Goal: Transaction & Acquisition: Purchase product/service

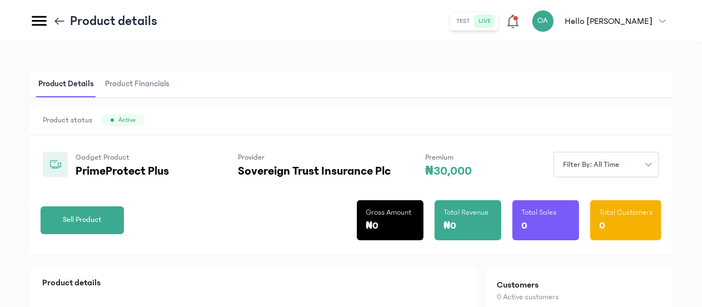
click at [96, 221] on span "Sell Product" at bounding box center [82, 220] width 39 height 12
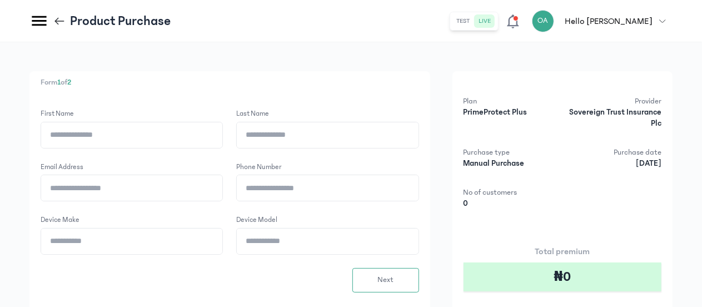
click at [77, 141] on input "First name" at bounding box center [131, 135] width 181 height 26
type input "*****"
click at [262, 143] on input "Last name" at bounding box center [327, 135] width 181 height 26
type input "*"
type input "**********"
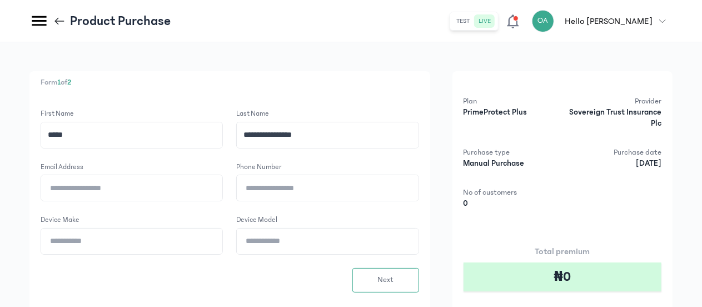
click at [147, 195] on input "Email address" at bounding box center [131, 188] width 181 height 26
type input "**********"
click at [266, 191] on input "Phone number" at bounding box center [327, 188] width 181 height 26
type input "**********"
click at [117, 244] on input "Device make" at bounding box center [131, 241] width 181 height 26
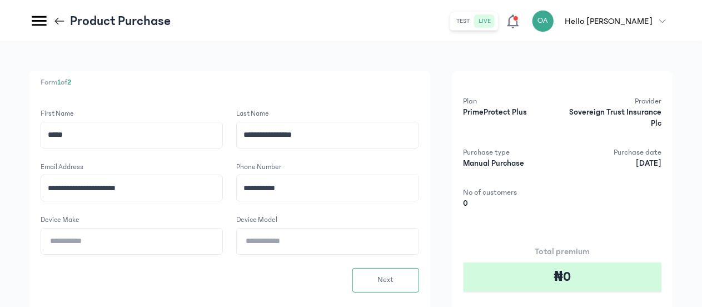
click at [263, 241] on input "Device model" at bounding box center [327, 241] width 181 height 26
click at [115, 241] on input "Device make" at bounding box center [131, 241] width 181 height 26
click at [52, 19] on div "Product Purchase" at bounding box center [99, 20] width 141 height 19
click at [57, 19] on icon at bounding box center [57, 20] width 4 height 7
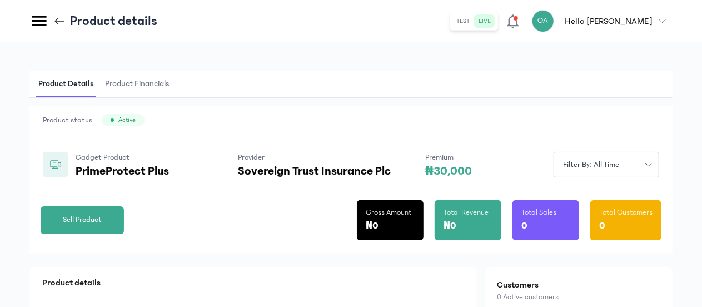
click at [56, 20] on icon at bounding box center [57, 20] width 4 height 7
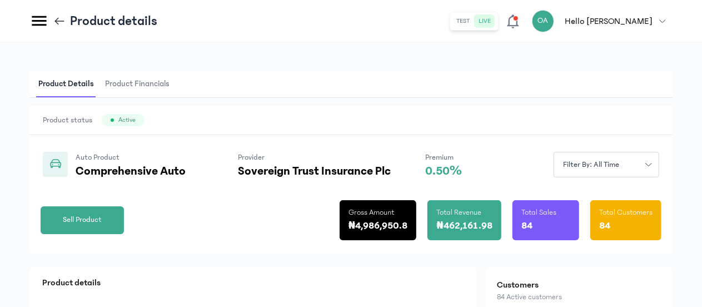
click at [391, 124] on div "Product status Active" at bounding box center [350, 120] width 643 height 29
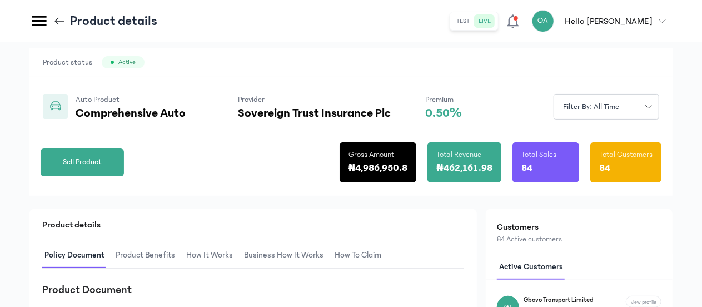
scroll to position [55, 0]
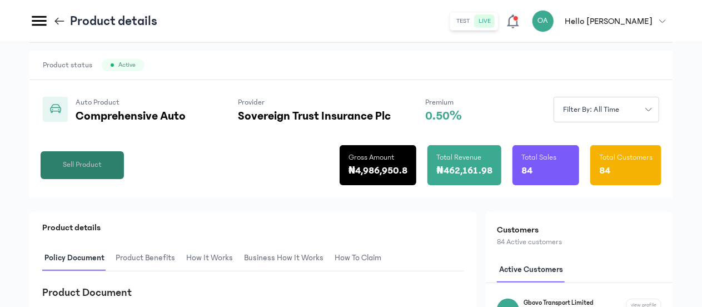
click at [91, 161] on span "Sell Product" at bounding box center [82, 165] width 39 height 12
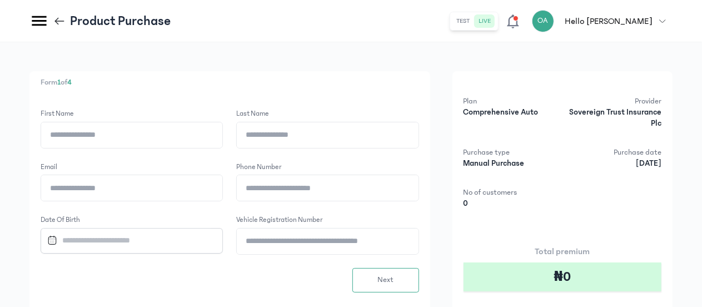
click at [103, 135] on input "First name" at bounding box center [131, 135] width 181 height 26
type input "*****"
click at [265, 131] on input "Last name" at bounding box center [327, 135] width 181 height 26
type input "**********"
click at [150, 186] on input "Email" at bounding box center [131, 188] width 181 height 26
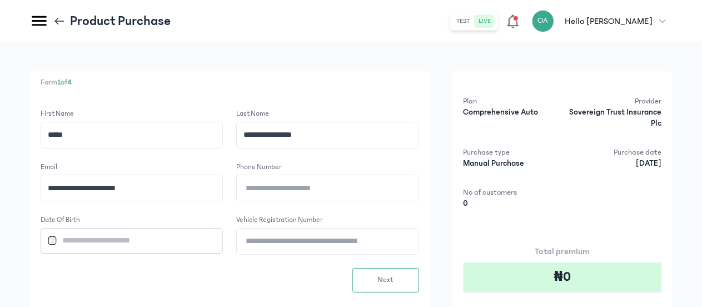
type input "**********"
click at [260, 193] on input "Phone number" at bounding box center [327, 188] width 181 height 26
type input "**********"
click at [221, 206] on div "**********" at bounding box center [230, 181] width 379 height 146
click at [160, 234] on input "Datepicker input" at bounding box center [127, 240] width 168 height 24
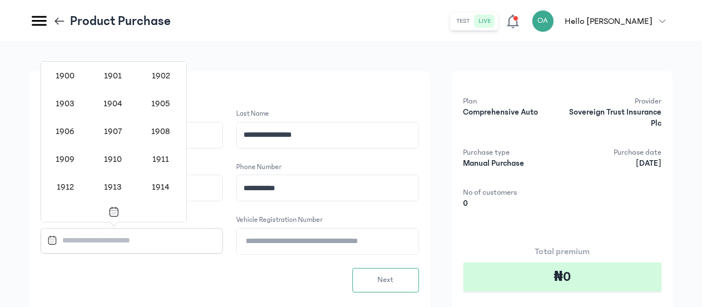
scroll to position [1077, 0]
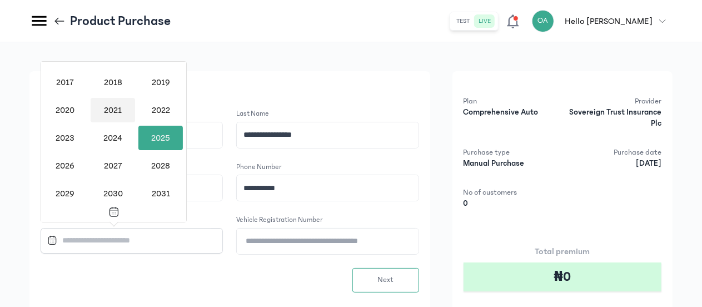
click at [110, 110] on div "2021" at bounding box center [113, 110] width 44 height 24
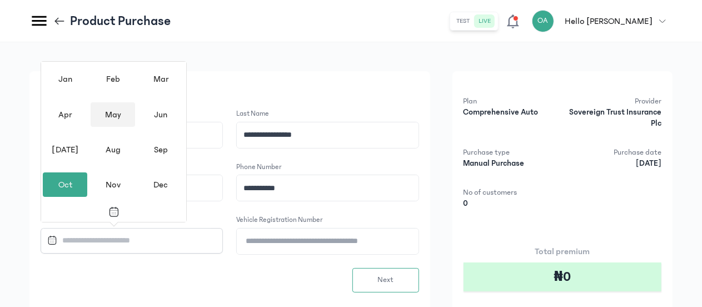
click at [110, 113] on div "May" at bounding box center [113, 114] width 44 height 24
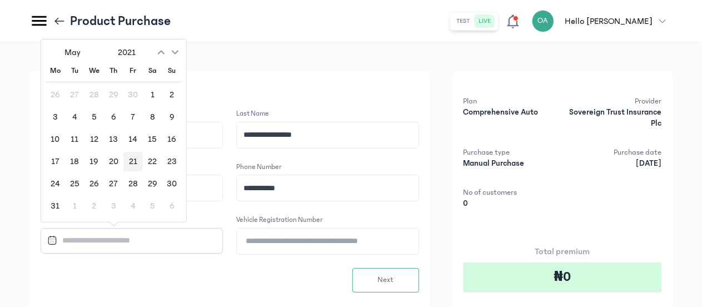
click at [132, 161] on div "21" at bounding box center [132, 161] width 19 height 19
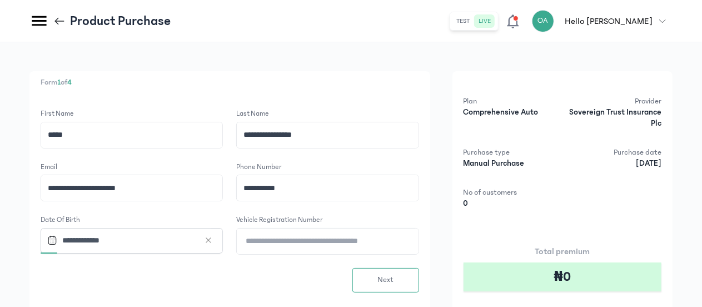
click at [122, 235] on input "**********" at bounding box center [127, 240] width 168 height 24
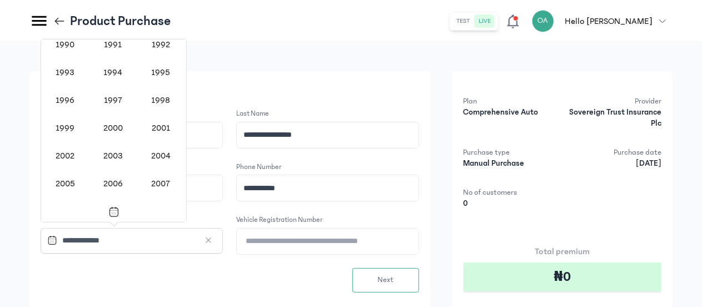
scroll to position [834, 0]
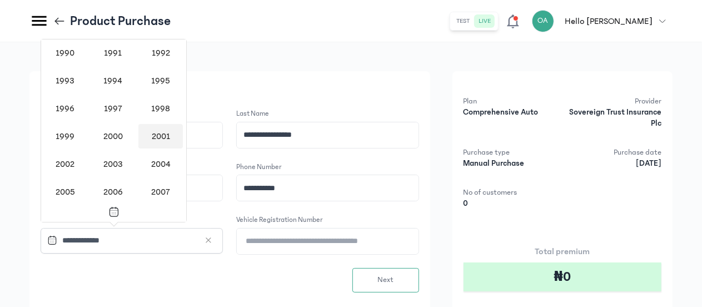
click at [163, 136] on div "2001" at bounding box center [160, 136] width 44 height 24
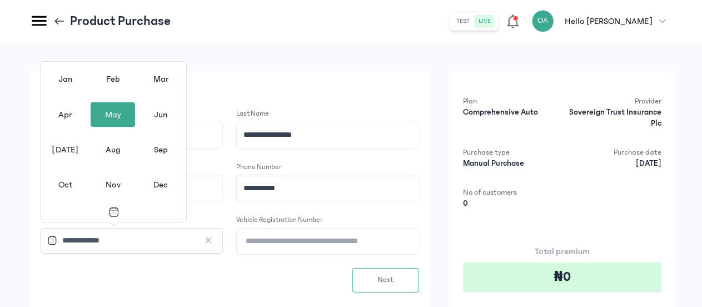
click at [110, 111] on div "May" at bounding box center [113, 114] width 44 height 24
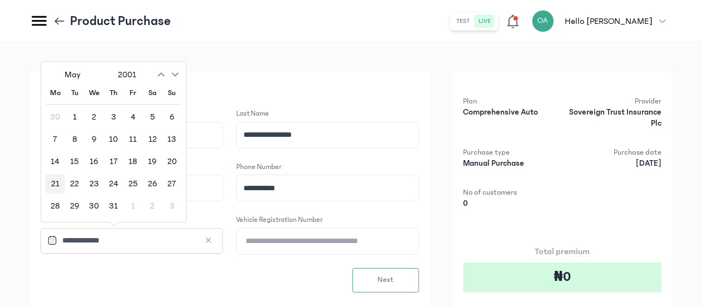
click at [54, 185] on div "21" at bounding box center [55, 183] width 19 height 19
type input "**********"
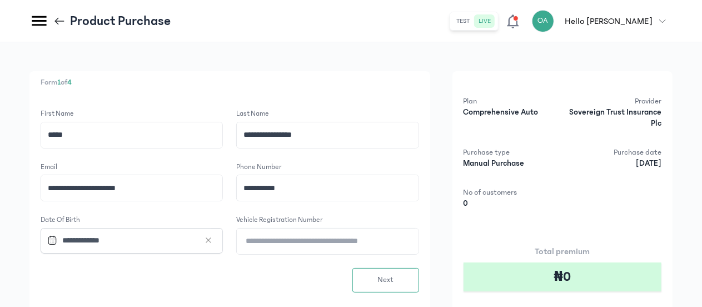
click at [266, 239] on input "Vehicle Registration Number" at bounding box center [327, 241] width 181 height 26
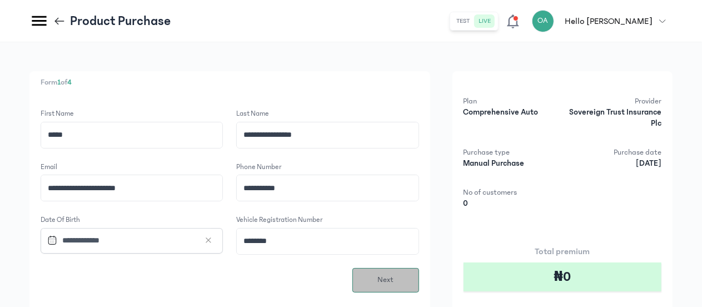
type input "********"
click at [376, 274] on button "Next" at bounding box center [385, 280] width 67 height 24
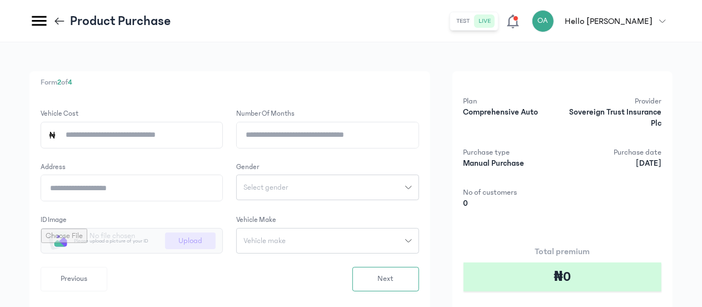
click at [170, 133] on input "Vehicle cost" at bounding box center [136, 135] width 159 height 26
type input "*********"
click at [284, 137] on input "Number of months" at bounding box center [327, 135] width 181 height 26
type input "*"
click at [168, 185] on input "Address" at bounding box center [131, 188] width 181 height 26
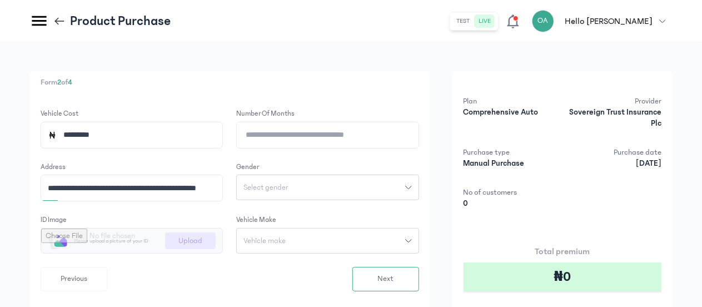
scroll to position [0, 6]
type input "**********"
click at [272, 186] on span "Select gender" at bounding box center [266, 187] width 58 height 8
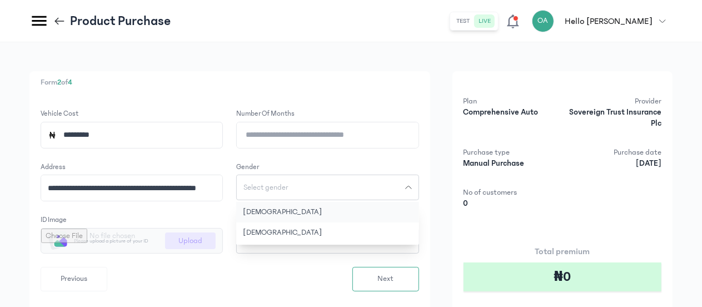
click at [264, 210] on button "[DEMOGRAPHIC_DATA]" at bounding box center [327, 212] width 182 height 21
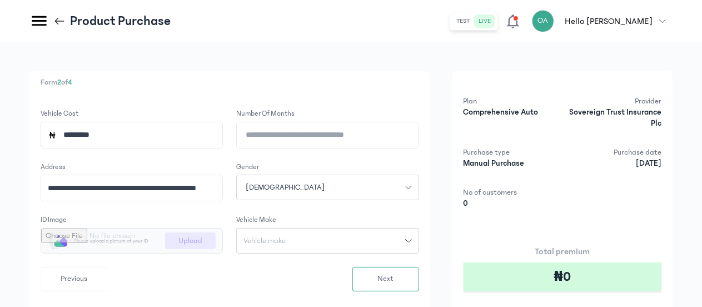
click at [306, 243] on div "Vehicle make" at bounding box center [321, 241] width 168 height 8
click at [273, 262] on input "search" at bounding box center [327, 265] width 173 height 20
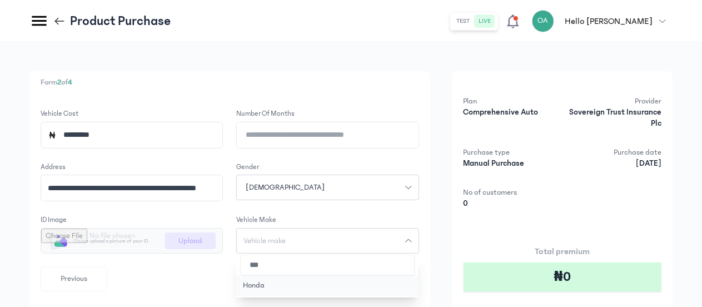
type input "***"
click at [269, 287] on button "Honda" at bounding box center [327, 285] width 182 height 21
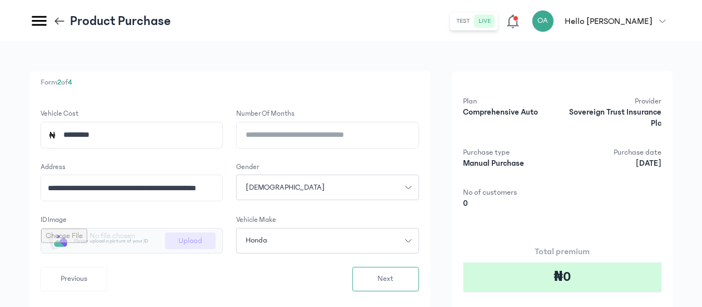
click at [194, 239] on input "file" at bounding box center [131, 240] width 181 height 24
type input "**********"
click at [398, 281] on button "Next" at bounding box center [385, 279] width 67 height 24
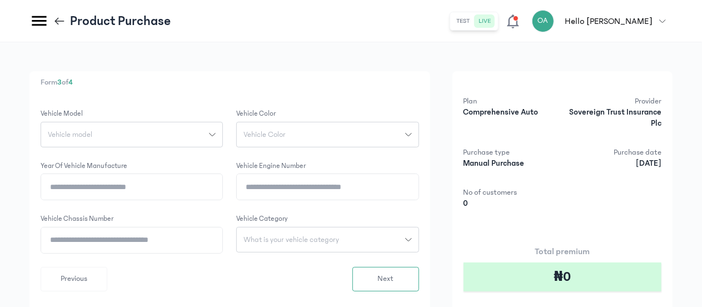
click at [211, 136] on icon "button" at bounding box center [212, 134] width 7 height 7
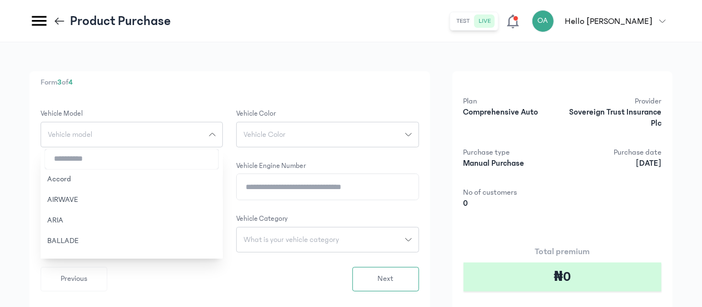
click at [158, 163] on input "search" at bounding box center [131, 159] width 173 height 20
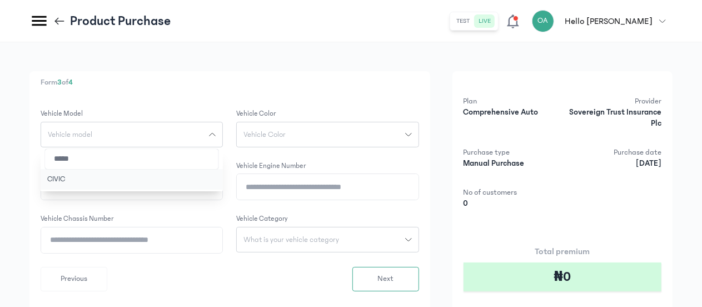
type input "*****"
click at [71, 178] on button "CIVIC" at bounding box center [132, 179] width 182 height 21
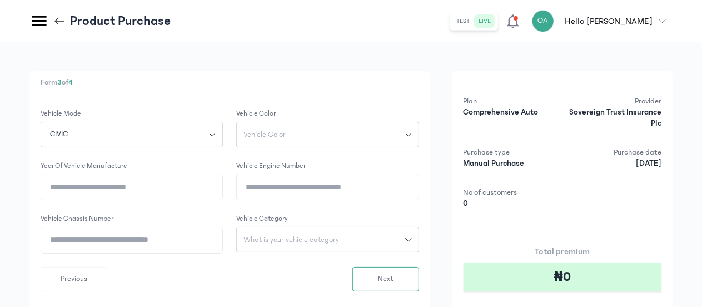
click at [295, 131] on div "Vehicle Color" at bounding box center [321, 135] width 168 height 8
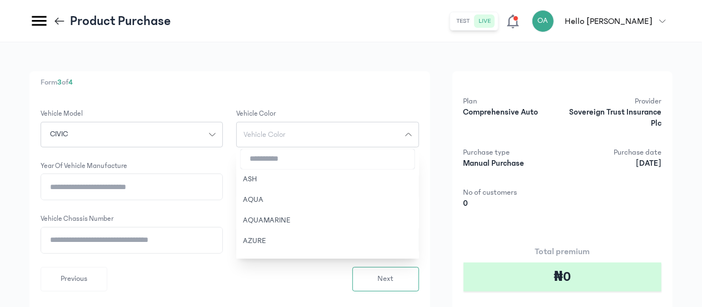
click at [282, 157] on input "search" at bounding box center [327, 159] width 173 height 20
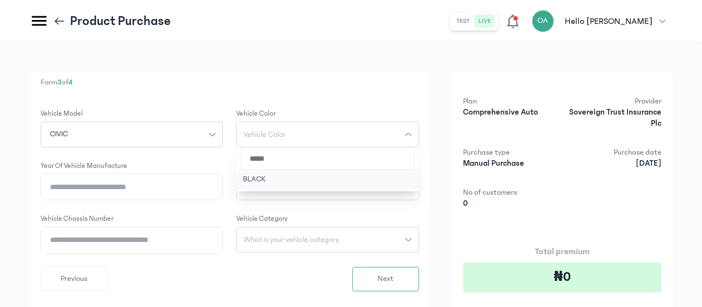
type input "*****"
click at [270, 182] on button "BLACK" at bounding box center [327, 179] width 182 height 21
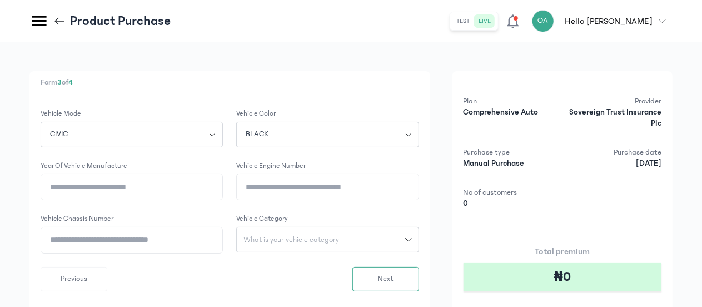
click at [175, 184] on input "Year of vehicle manufacture" at bounding box center [131, 187] width 181 height 26
type input "****"
click at [258, 190] on input "Vehicle Engine Number" at bounding box center [327, 187] width 181 height 26
type input "**********"
click at [166, 242] on input "Vehicle Chassis Number" at bounding box center [131, 240] width 181 height 26
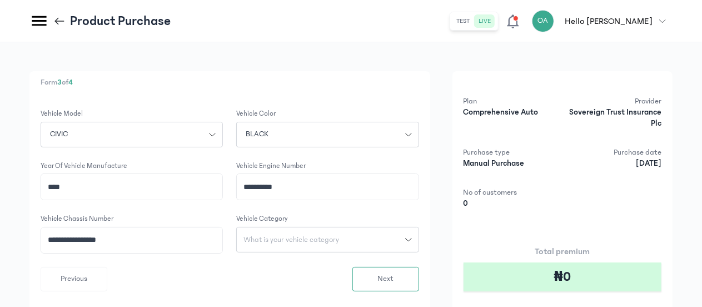
type input "**********"
click at [263, 236] on span "What is your vehicle category" at bounding box center [291, 240] width 109 height 8
click at [258, 302] on button "Car" at bounding box center [327, 305] width 182 height 21
click at [75, 273] on span "Previous" at bounding box center [74, 279] width 27 height 12
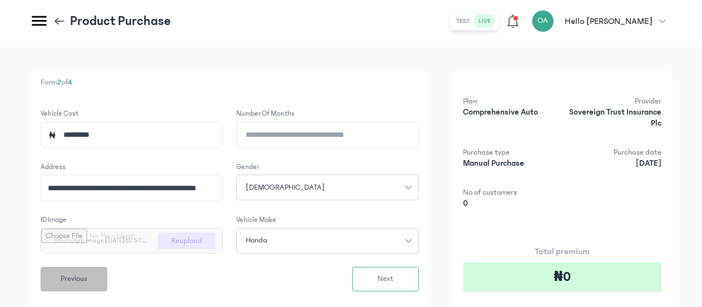
click at [75, 273] on span "Previous" at bounding box center [74, 279] width 27 height 12
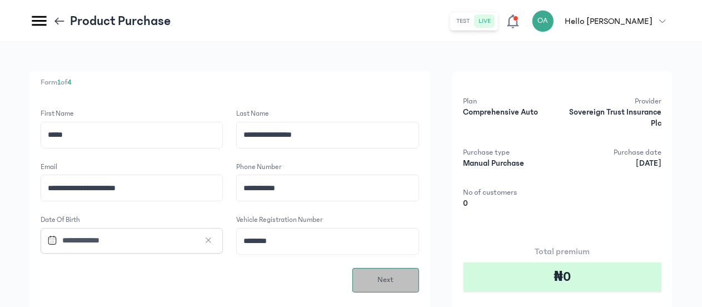
click at [365, 275] on button "Next" at bounding box center [385, 280] width 67 height 24
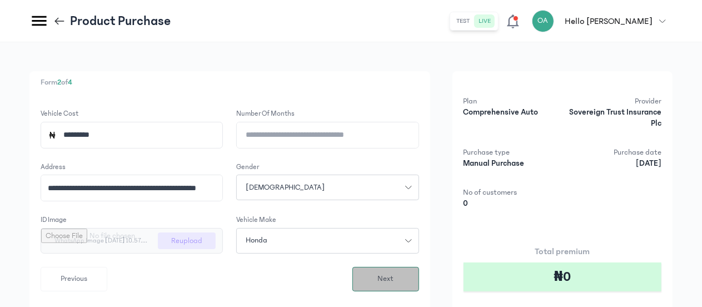
click at [365, 275] on button "Next" at bounding box center [385, 279] width 67 height 24
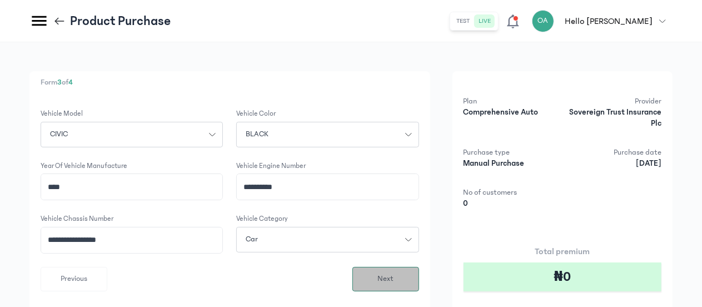
click at [365, 275] on button "Next" at bounding box center [385, 279] width 67 height 24
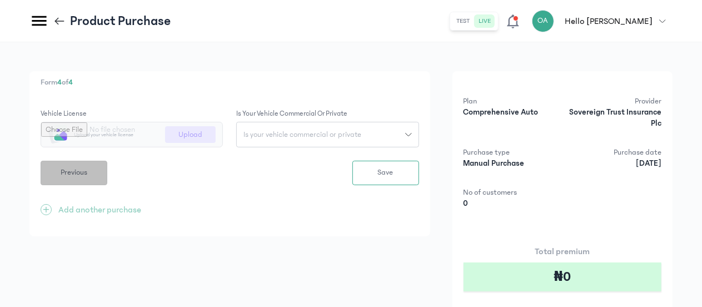
click at [84, 176] on span "Previous" at bounding box center [74, 173] width 27 height 12
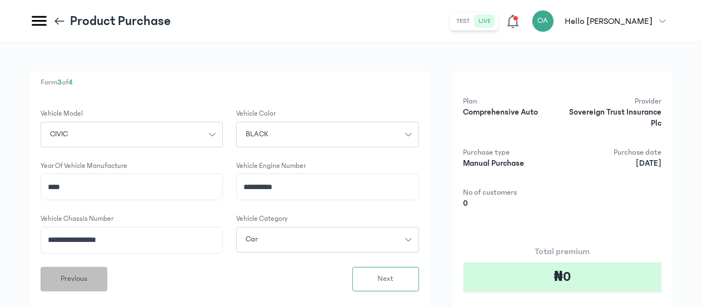
click at [72, 280] on span "Previous" at bounding box center [74, 279] width 27 height 12
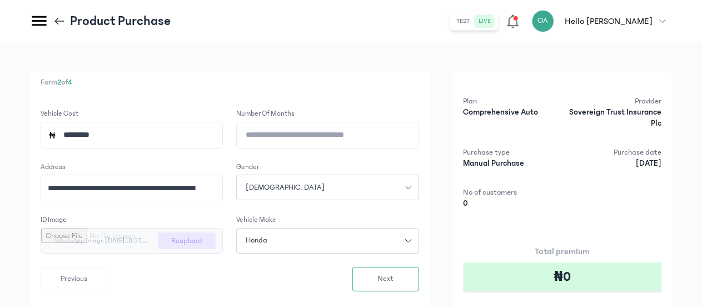
click at [122, 241] on input "file" at bounding box center [131, 240] width 181 height 24
click at [182, 237] on input "file" at bounding box center [131, 240] width 181 height 24
type input "**********"
click at [385, 281] on span "Next" at bounding box center [385, 279] width 16 height 12
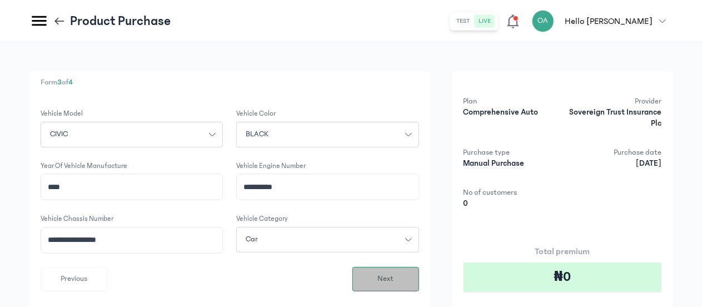
click at [385, 281] on span "Next" at bounding box center [385, 279] width 16 height 12
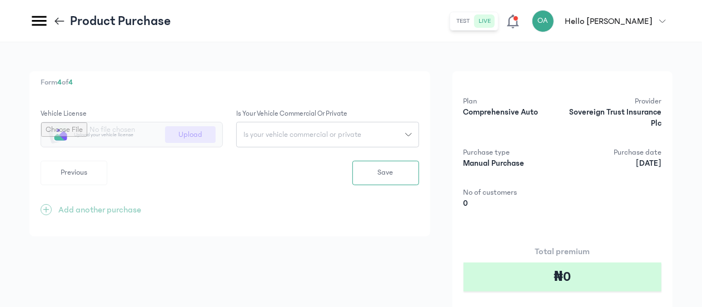
click at [192, 129] on input "file" at bounding box center [131, 134] width 181 height 24
type input "**********"
click at [357, 135] on span "Is your vehicle commercial or private" at bounding box center [302, 135] width 131 height 8
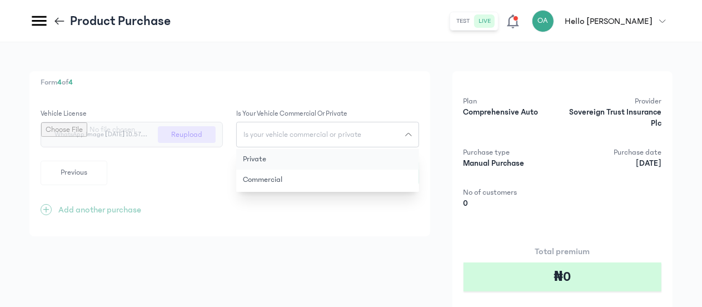
click at [319, 156] on button "Private" at bounding box center [327, 159] width 182 height 21
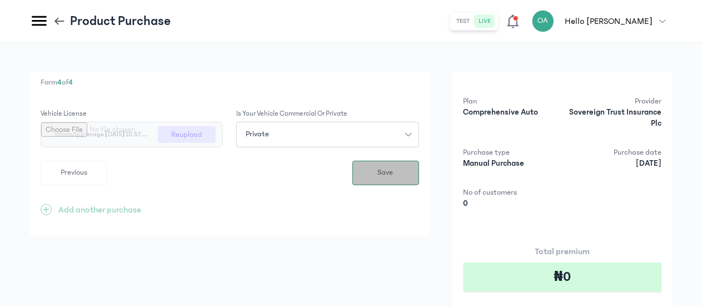
click at [385, 171] on span "Save" at bounding box center [386, 173] width 16 height 12
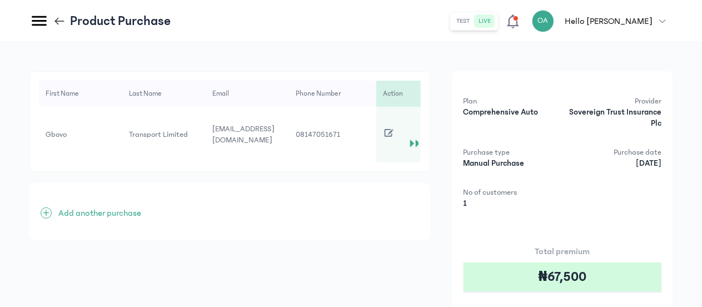
scroll to position [103, 0]
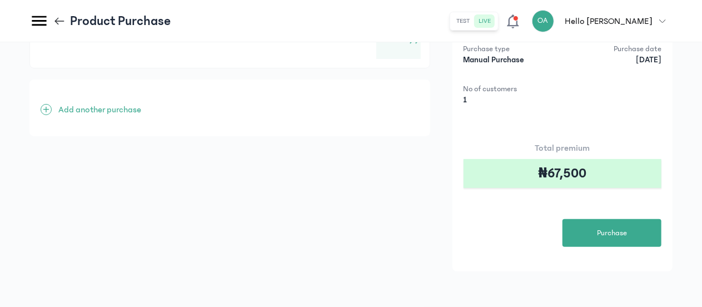
drag, startPoint x: 700, startPoint y: 180, endPoint x: 696, endPoint y: 324, distance: 144.6
click at [696, 203] on html "MyCoverAi Get Started DASHBOARD Analytics ADMIN Sales Policies Claims Customers…" at bounding box center [351, 50] width 702 height 307
click at [618, 233] on span "Purchase" at bounding box center [612, 233] width 30 height 12
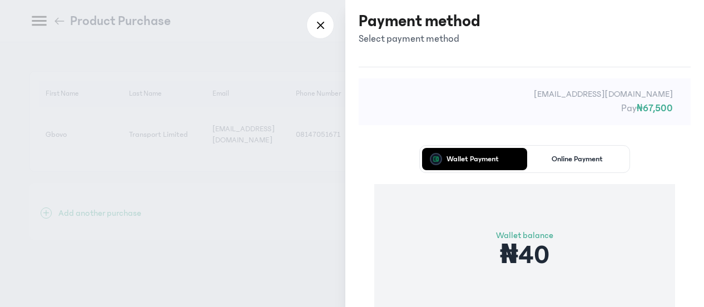
click at [646, 161] on div "Wallet Payment Online Payment Wallet balance ₦40 Proceed" at bounding box center [525, 258] width 332 height 257
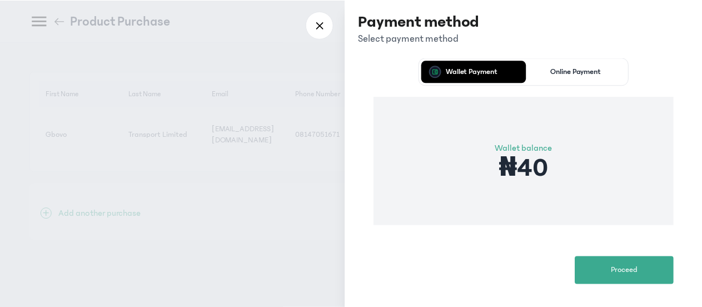
scroll to position [89, 0]
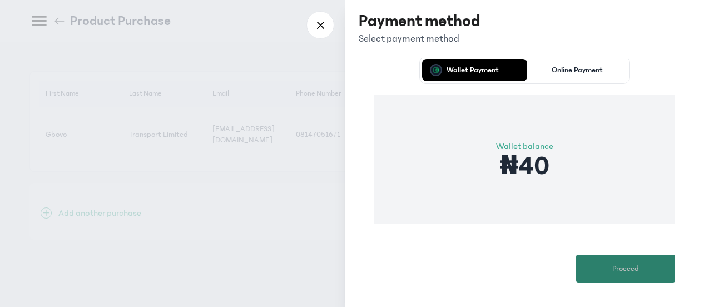
click at [648, 262] on button "Proceed" at bounding box center [625, 269] width 99 height 28
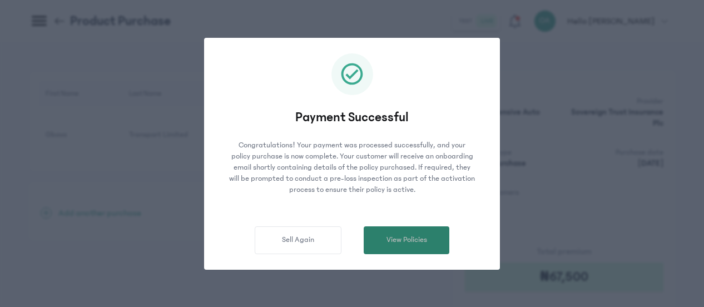
click at [416, 244] on span "View Policies" at bounding box center [406, 240] width 41 height 12
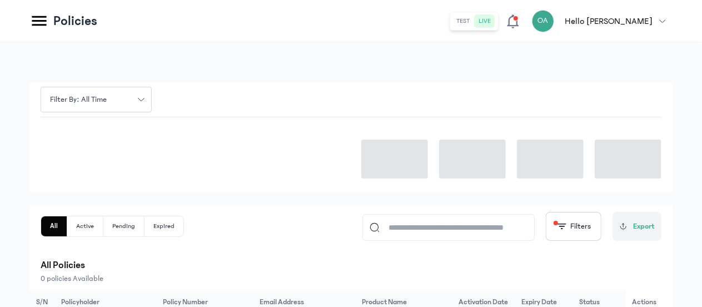
click at [243, 165] on div at bounding box center [351, 154] width 621 height 74
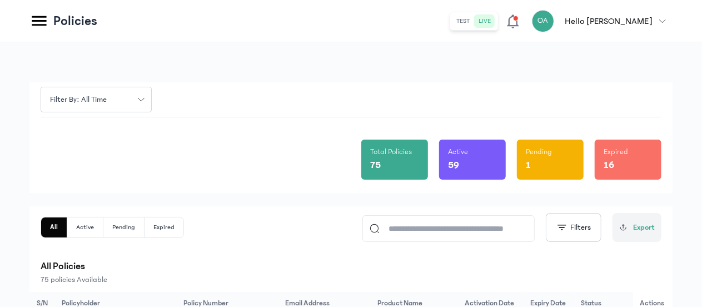
click at [32, 21] on icon at bounding box center [38, 20] width 19 height 19
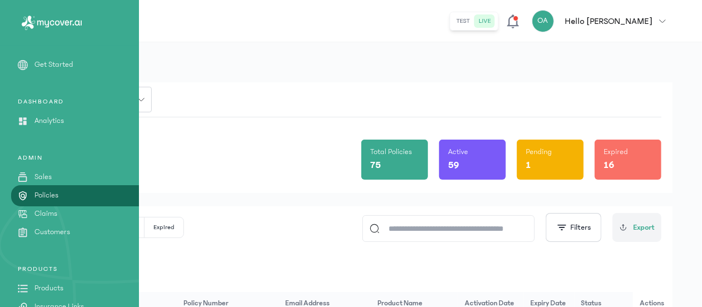
click at [57, 197] on p "Policies" at bounding box center [46, 196] width 24 height 12
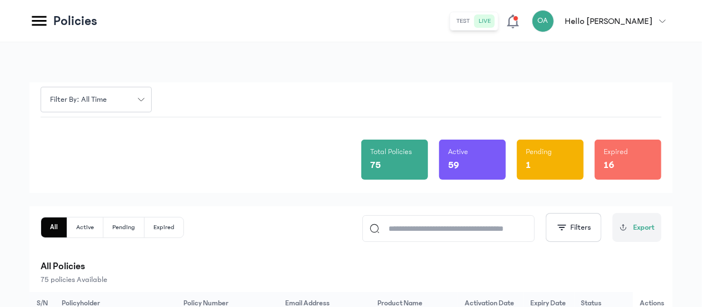
click at [38, 22] on icon at bounding box center [39, 21] width 14 height 10
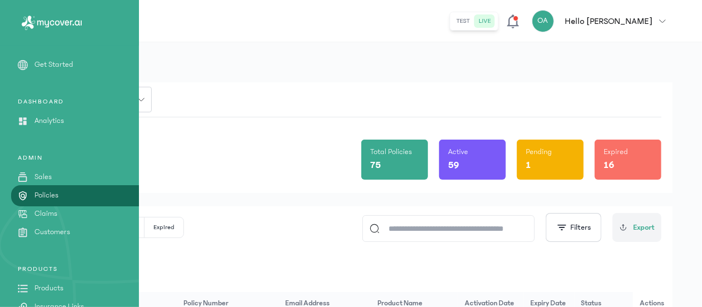
click at [61, 282] on p "Products" at bounding box center [48, 288] width 29 height 12
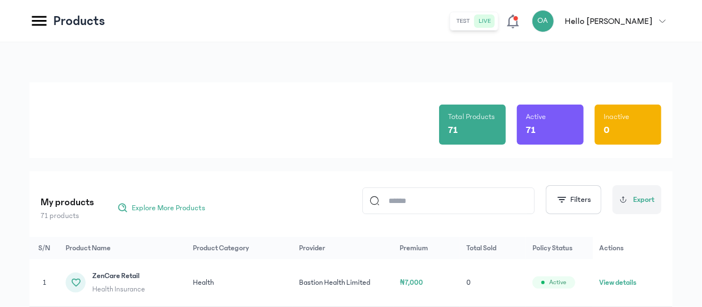
click at [481, 204] on input at bounding box center [454, 201] width 148 height 26
type input "*"
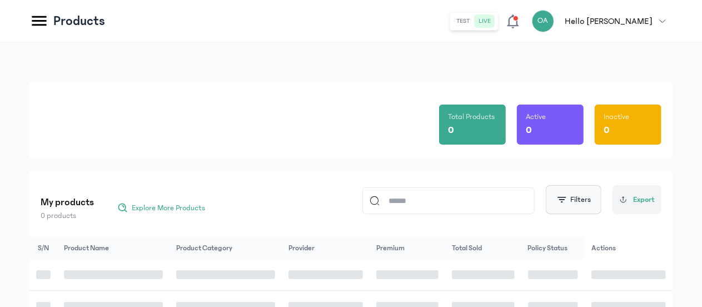
click at [572, 200] on button "Filters" at bounding box center [574, 199] width 56 height 29
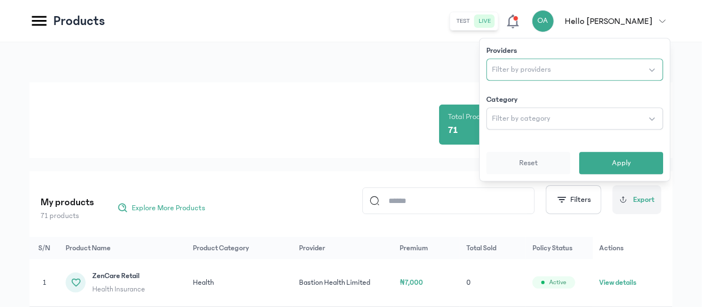
click at [512, 69] on span "Filter by providers" at bounding box center [521, 69] width 59 height 11
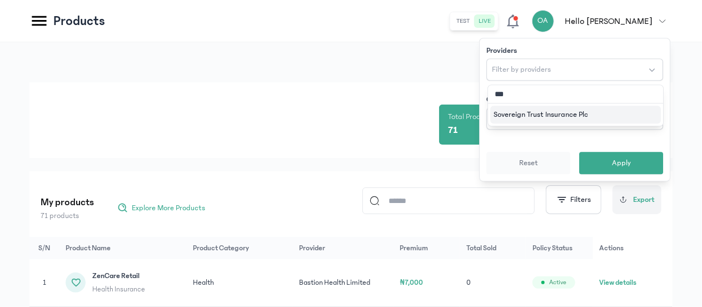
type input "****"
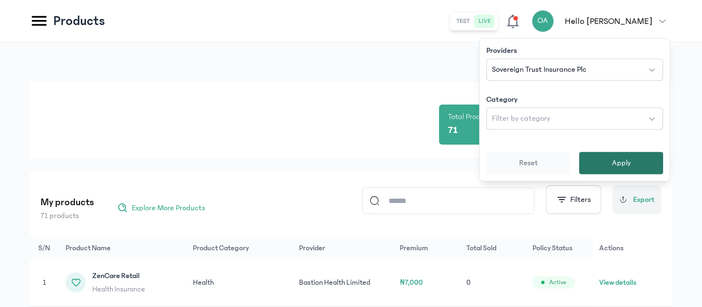
click at [618, 162] on span "Apply" at bounding box center [621, 162] width 19 height 11
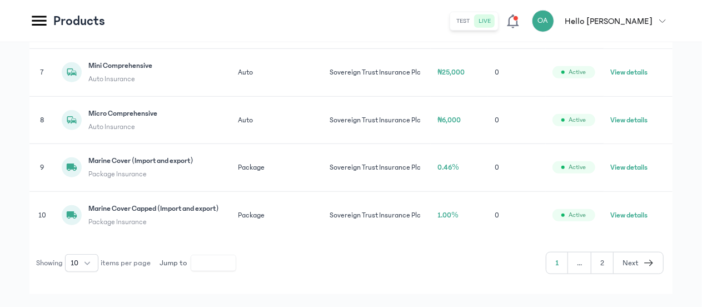
scroll to position [511, 0]
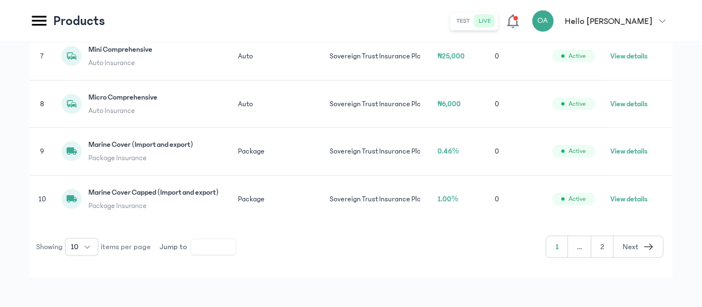
click at [650, 244] on icon "button" at bounding box center [648, 246] width 11 height 13
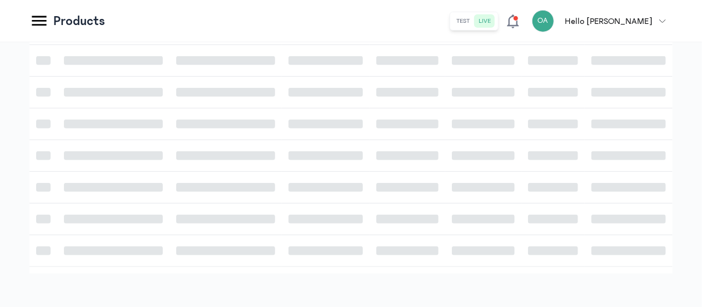
scroll to position [469, 0]
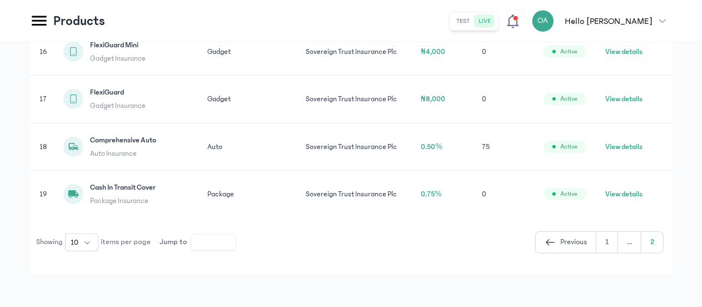
click at [620, 145] on button "View details" at bounding box center [623, 146] width 37 height 11
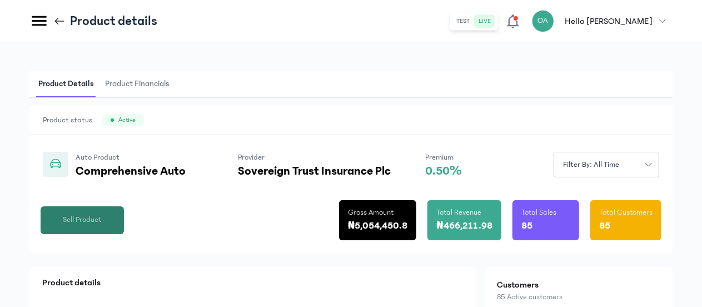
click at [84, 215] on span "Sell Product" at bounding box center [82, 220] width 39 height 12
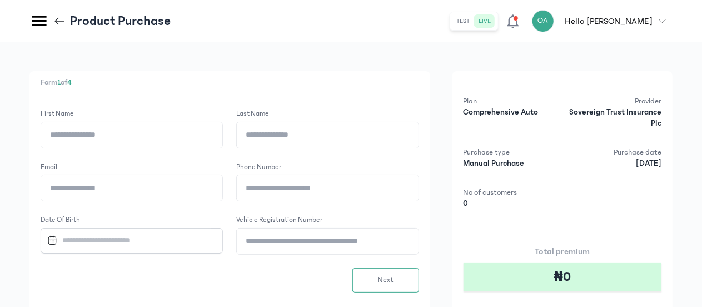
click at [95, 135] on input "First name" at bounding box center [131, 135] width 181 height 26
type input "*****"
click at [255, 136] on input "Last name" at bounding box center [327, 135] width 181 height 26
type input "**********"
click at [135, 188] on input "Email" at bounding box center [131, 188] width 181 height 26
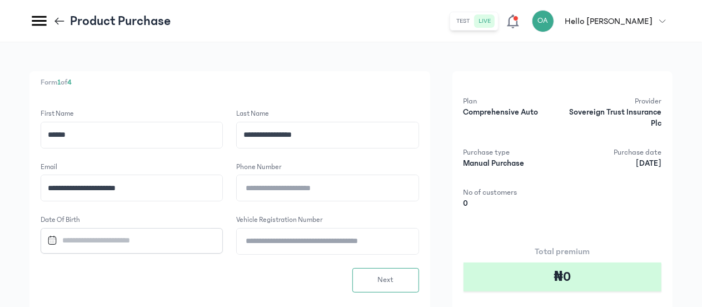
type input "**********"
click at [268, 192] on input "Phone number" at bounding box center [327, 188] width 181 height 26
type input "**********"
click at [137, 236] on input "Datepicker input" at bounding box center [127, 240] width 168 height 24
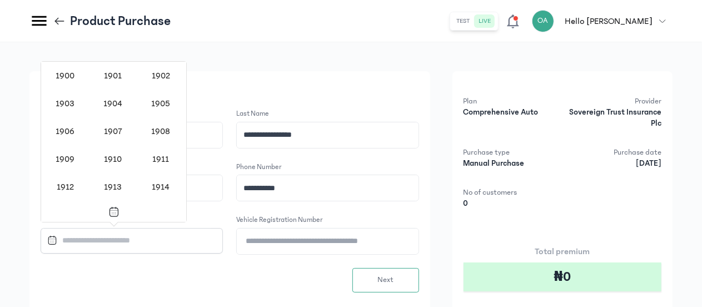
scroll to position [1077, 0]
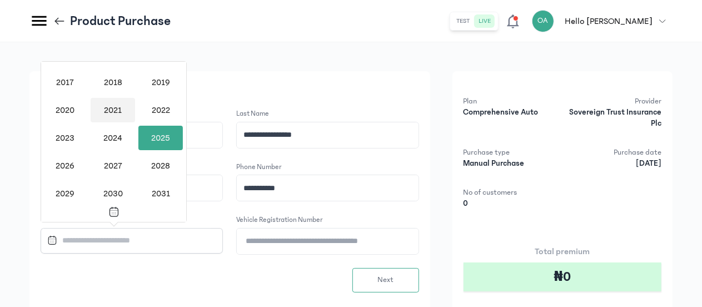
click at [115, 106] on div "2021" at bounding box center [113, 110] width 44 height 24
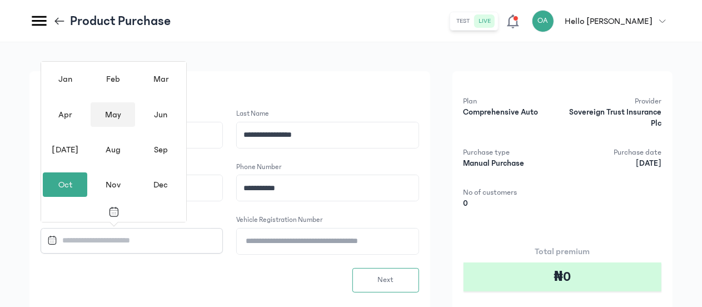
click at [116, 106] on div "May" at bounding box center [113, 114] width 44 height 24
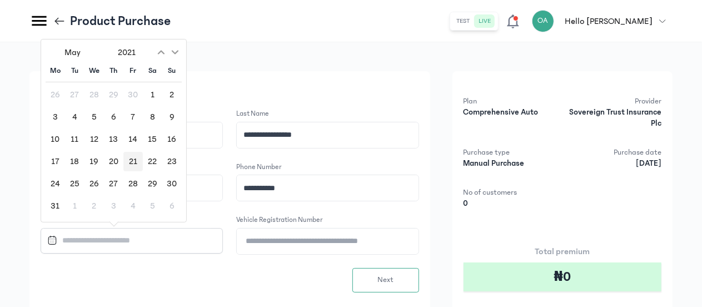
click at [136, 161] on div "21" at bounding box center [132, 161] width 19 height 19
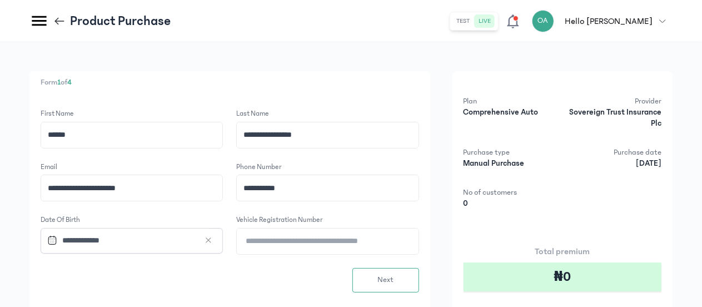
click at [111, 241] on input "**********" at bounding box center [127, 240] width 168 height 24
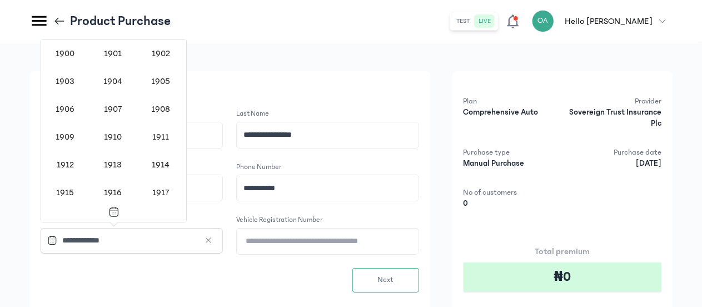
scroll to position [1038, 0]
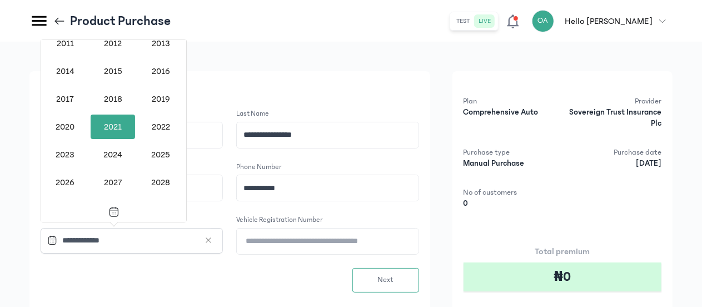
drag, startPoint x: 186, startPoint y: 134, endPoint x: 185, endPoint y: 102, distance: 31.7
click at [185, 102] on div "1900 1901 1902 1903 1904 1905 1906 1907 1908 1909 1910 1911 1912 1913 1914 1915…" at bounding box center [113, 120] width 145 height 163
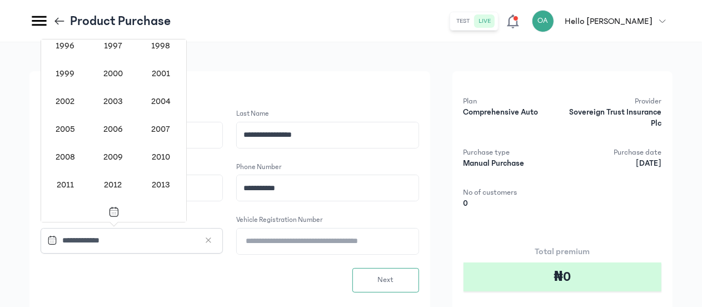
scroll to position [896, 0]
click at [158, 72] on div "2001" at bounding box center [160, 74] width 44 height 24
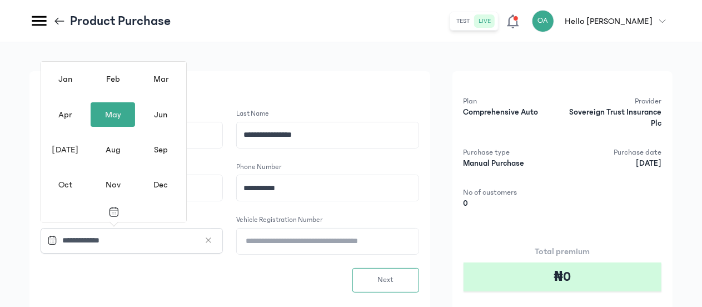
click at [116, 113] on div "May" at bounding box center [113, 114] width 44 height 24
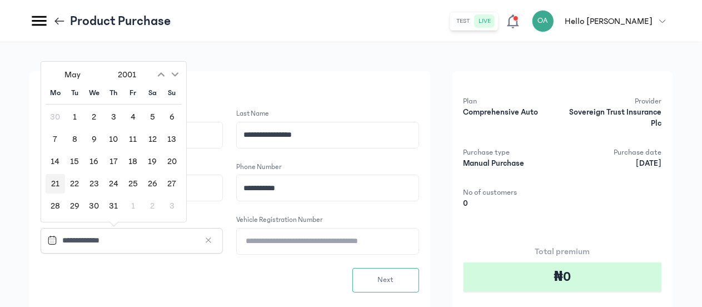
click at [57, 176] on div "21" at bounding box center [55, 183] width 19 height 19
type input "**********"
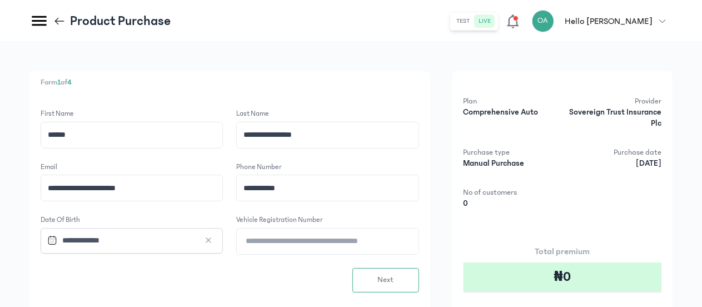
click at [259, 239] on input "Vehicle Registration Number" at bounding box center [327, 241] width 181 height 26
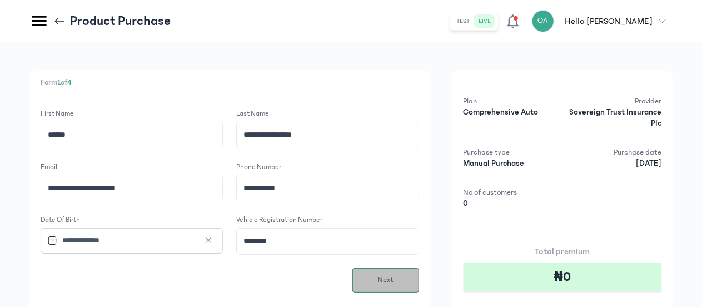
type input "********"
click at [375, 271] on button "Next" at bounding box center [385, 280] width 67 height 24
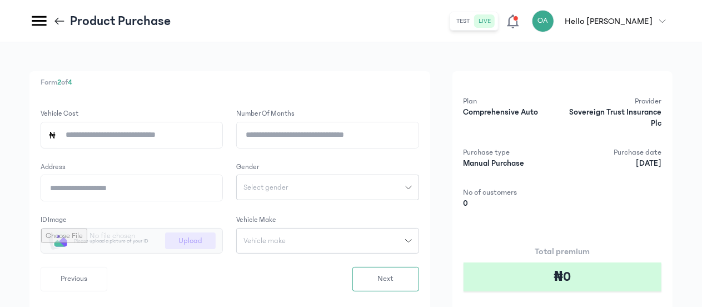
click at [150, 136] on input "Vehicle cost" at bounding box center [136, 135] width 159 height 26
type input "*********"
click at [262, 138] on input "Number of months" at bounding box center [327, 135] width 181 height 26
type input "*"
click at [145, 190] on input "Address" at bounding box center [131, 188] width 181 height 26
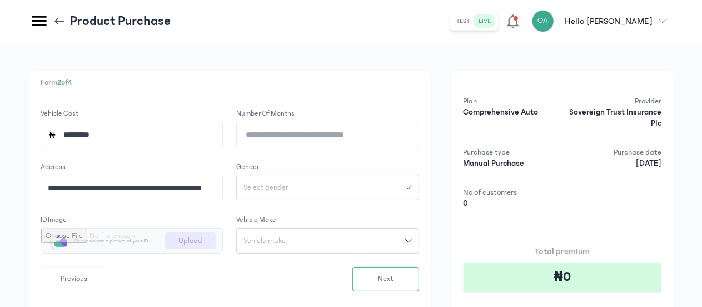
scroll to position [0, 0]
type input "**********"
click at [323, 189] on div "Select gender" at bounding box center [321, 187] width 168 height 8
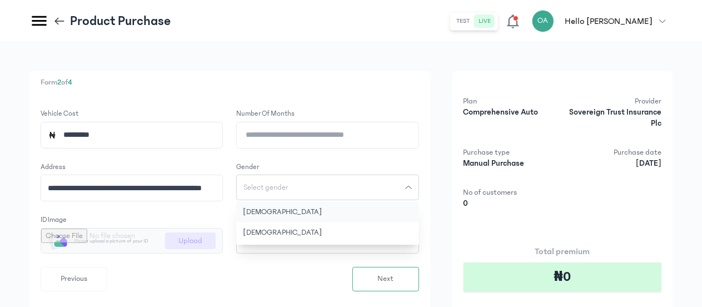
click at [269, 210] on button "[DEMOGRAPHIC_DATA]" at bounding box center [327, 212] width 182 height 21
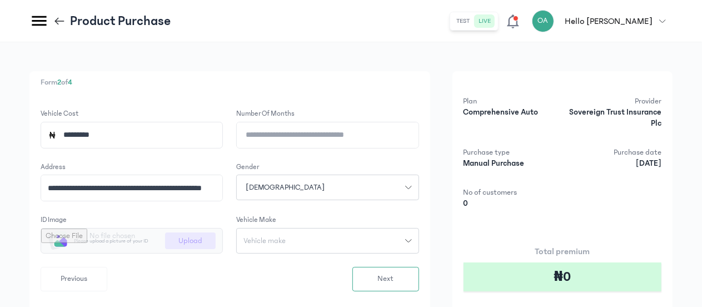
click at [284, 241] on span "Vehicle make" at bounding box center [265, 241] width 56 height 8
click at [266, 268] on input "search" at bounding box center [327, 265] width 173 height 20
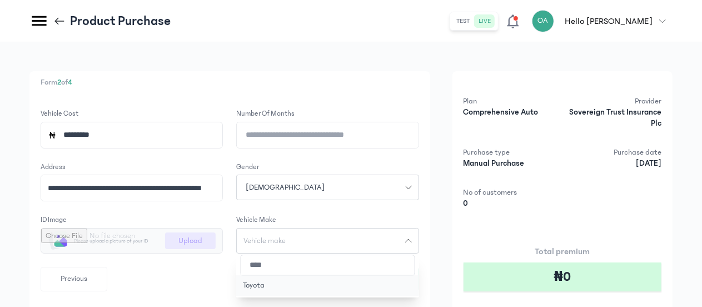
type input "****"
click at [270, 284] on button "Toyota" at bounding box center [327, 285] width 182 height 21
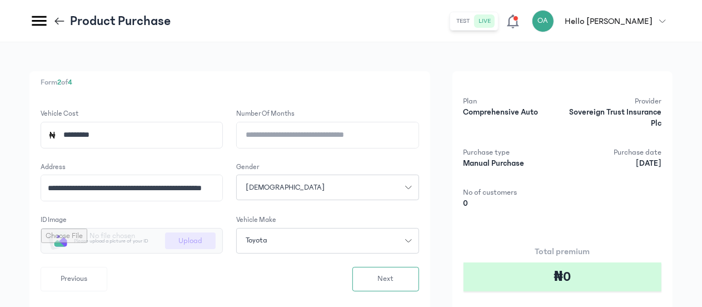
click at [186, 237] on input "file" at bounding box center [131, 240] width 181 height 24
type input "**********"
click at [370, 276] on button "Next" at bounding box center [385, 279] width 67 height 24
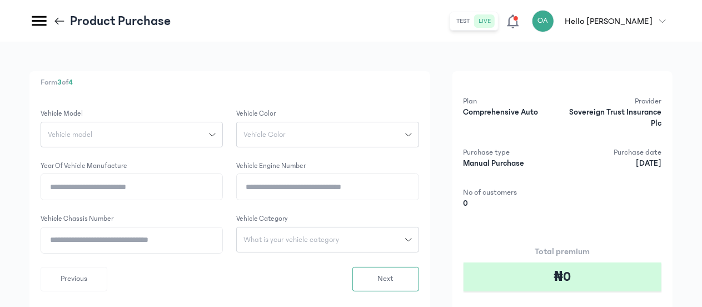
click at [171, 136] on div "Vehicle model" at bounding box center [125, 135] width 168 height 8
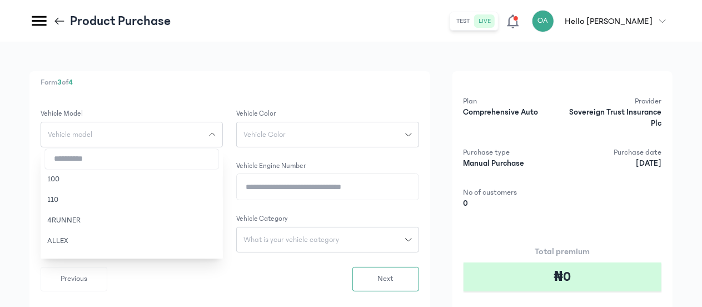
click at [139, 159] on input "search" at bounding box center [131, 159] width 173 height 20
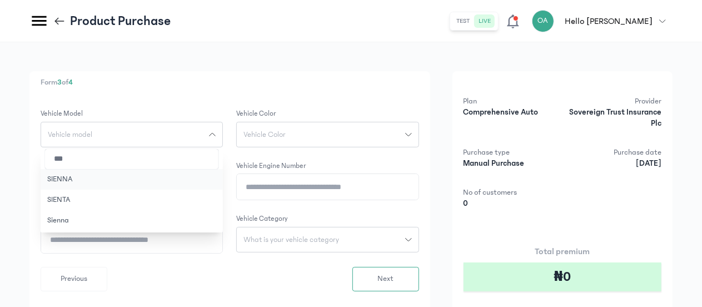
type input "***"
click at [108, 178] on button "SIENNA" at bounding box center [132, 179] width 182 height 21
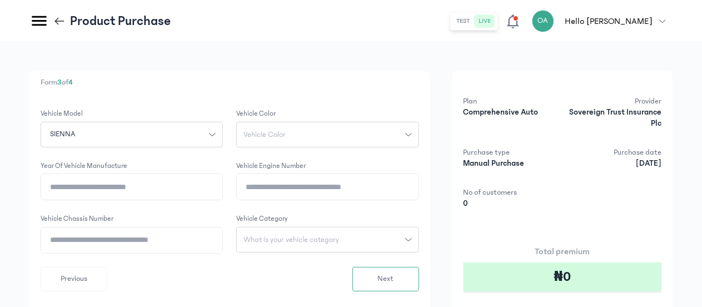
click at [281, 135] on span "Vehicle Color" at bounding box center [265, 135] width 56 height 8
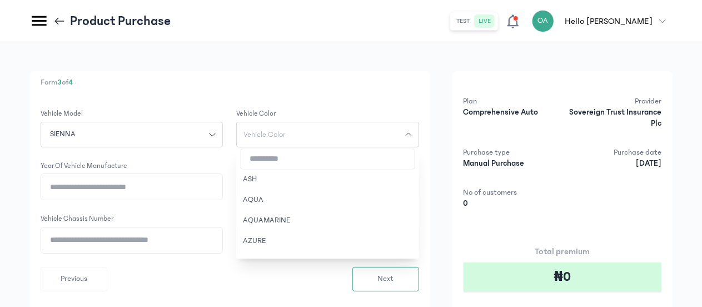
click at [266, 168] on input "search" at bounding box center [327, 159] width 173 height 20
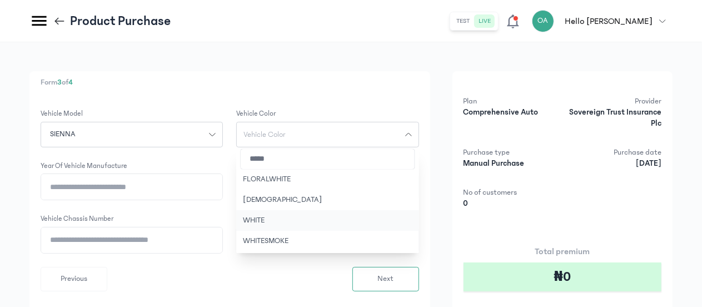
type input "*****"
click at [262, 217] on button "WHITE" at bounding box center [327, 220] width 182 height 21
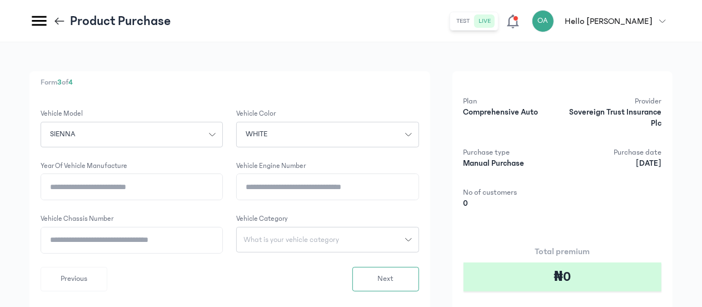
click at [146, 187] on input "Year of vehicle manufacture" at bounding box center [131, 187] width 181 height 26
type input "****"
click at [268, 194] on input "Vehicle Engine Number" at bounding box center [327, 187] width 181 height 26
type input "**********"
click at [195, 242] on input "Vehicle Chassis Number" at bounding box center [131, 240] width 181 height 26
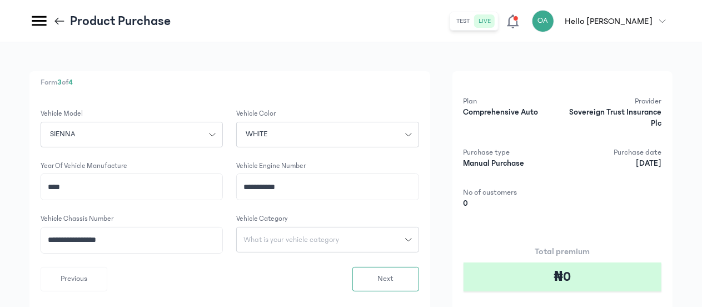
type input "**********"
click at [338, 242] on span "What is your vehicle category" at bounding box center [291, 240] width 109 height 8
click at [263, 299] on button "Car" at bounding box center [327, 305] width 182 height 21
click at [369, 280] on button "Next" at bounding box center [385, 279] width 67 height 24
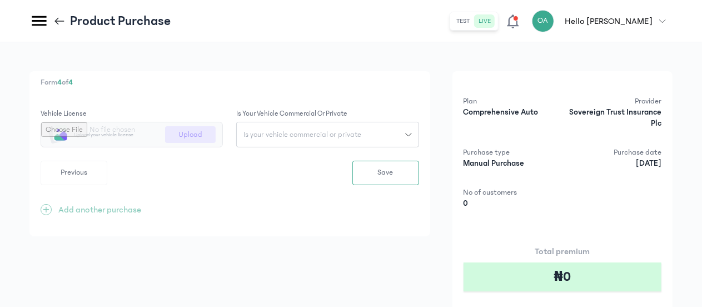
click at [186, 131] on input "file" at bounding box center [131, 134] width 181 height 24
type input "**********"
click at [366, 132] on span "Is your vehicle commercial or private" at bounding box center [302, 135] width 131 height 8
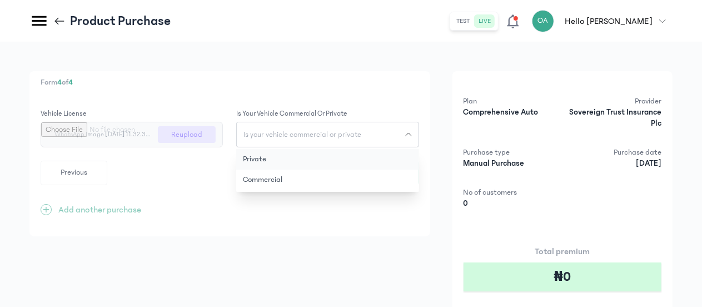
click at [289, 157] on button "Private" at bounding box center [327, 159] width 182 height 21
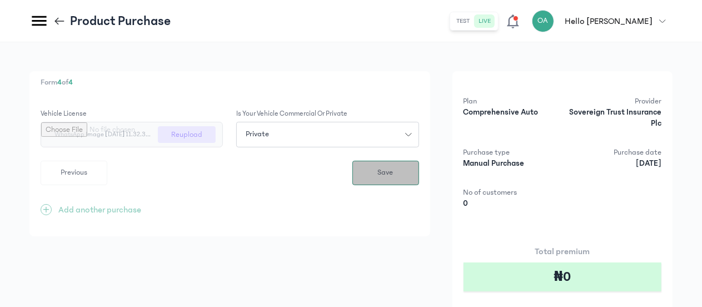
click at [371, 171] on button "Save" at bounding box center [385, 173] width 67 height 24
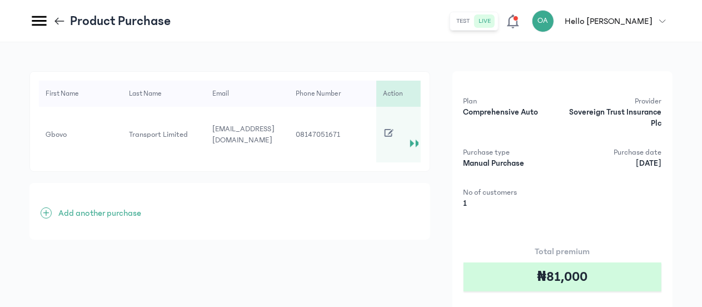
click at [586, 200] on div "Plan Comprehensive Auto Provider Sovereign Trust Insurance Plc Purchase type Ma…" at bounding box center [563, 152] width 198 height 113
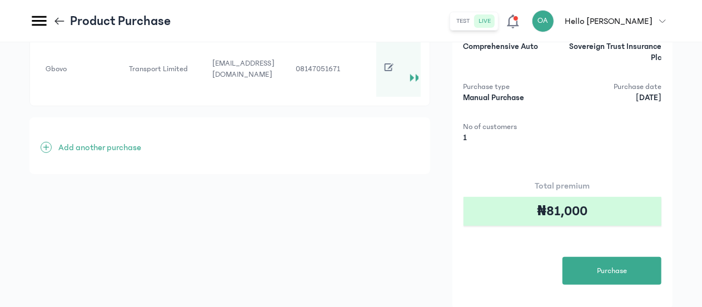
scroll to position [67, 0]
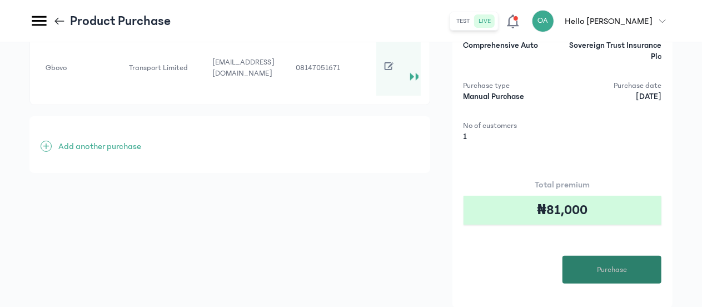
click at [600, 265] on span "Purchase" at bounding box center [612, 270] width 30 height 12
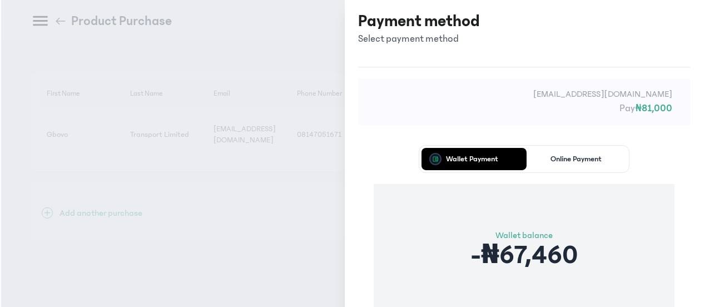
scroll to position [0, 0]
click at [685, 250] on div "Wallet Payment Online Payment Wallet balance -₦67,460 Proceed" at bounding box center [525, 258] width 332 height 257
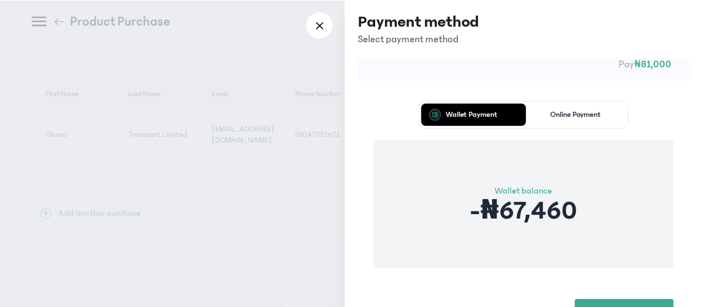
scroll to position [67, 0]
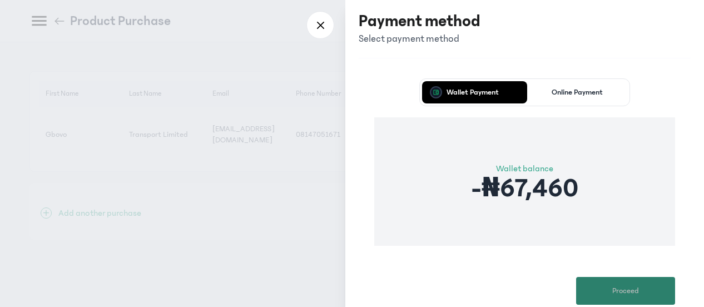
click at [633, 292] on span "Proceed" at bounding box center [625, 291] width 27 height 12
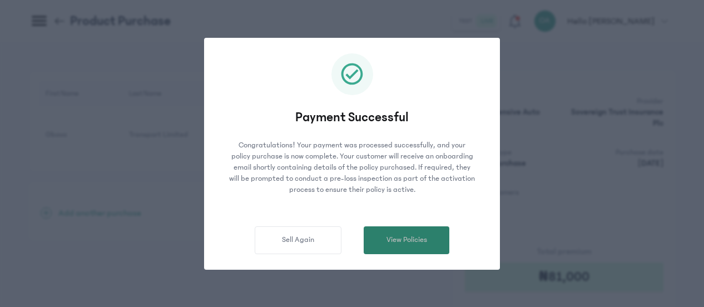
click at [409, 241] on span "View Policies" at bounding box center [406, 240] width 41 height 12
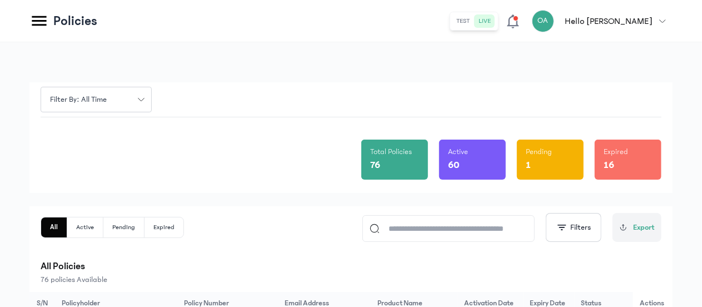
click at [332, 252] on div "All Active Pending Expired Filters Export All Policies 76 policies Available" at bounding box center [351, 249] width 621 height 72
click at [30, 24] on icon at bounding box center [38, 20] width 19 height 19
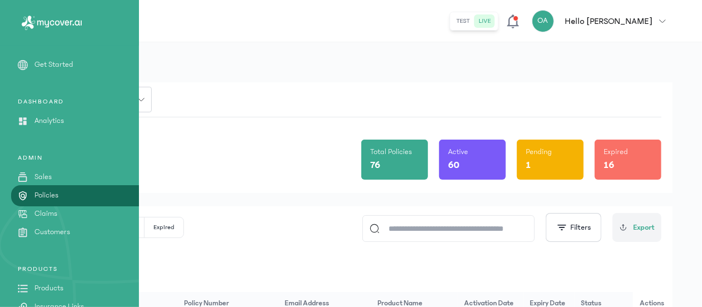
click at [57, 216] on p "Claims" at bounding box center [45, 214] width 23 height 12
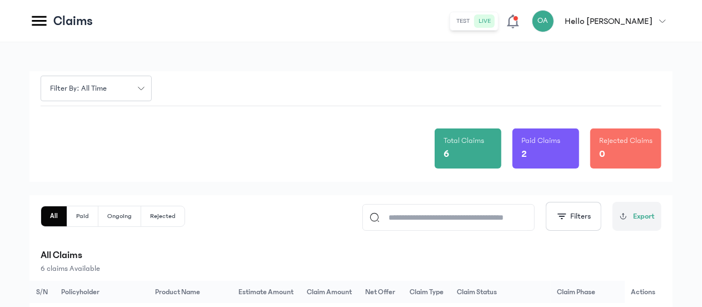
click at [233, 205] on div "All Paid Ongoing Rejected Filters Export" at bounding box center [351, 216] width 621 height 29
click at [232, 165] on div "Total Claims 6 Paid Claims 2 Rejected Claims 0" at bounding box center [351, 144] width 621 height 76
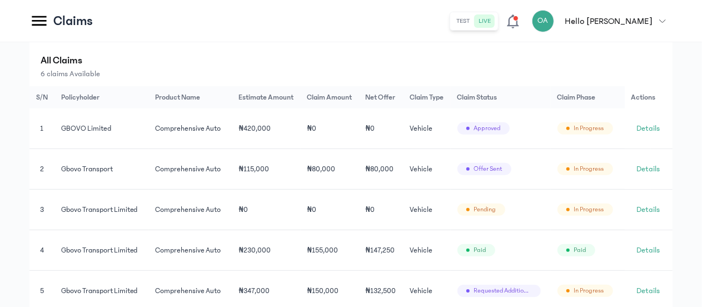
scroll to position [178, 0]
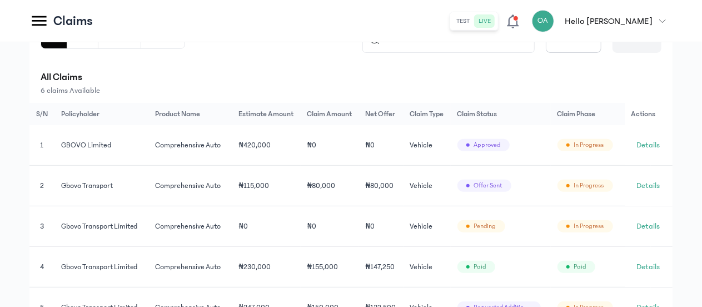
click at [38, 26] on icon at bounding box center [39, 21] width 14 height 10
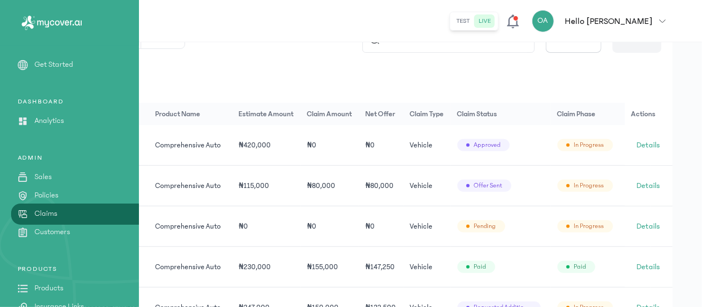
click at [64, 194] on link "Policies" at bounding box center [69, 196] width 139 height 12
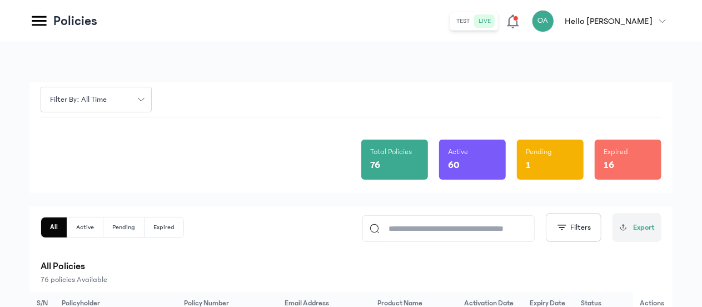
click at [181, 175] on div "Total Policies 76 Active 60 Pending 1 Expired 16" at bounding box center [351, 155] width 621 height 76
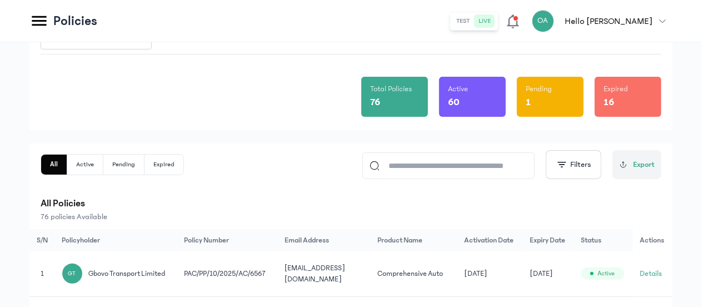
scroll to position [67, 0]
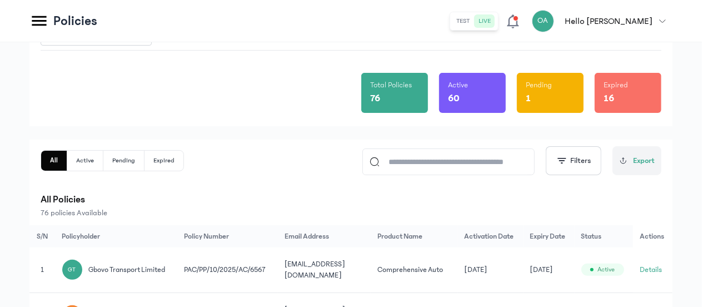
click at [222, 198] on p "All Policies" at bounding box center [351, 200] width 621 height 16
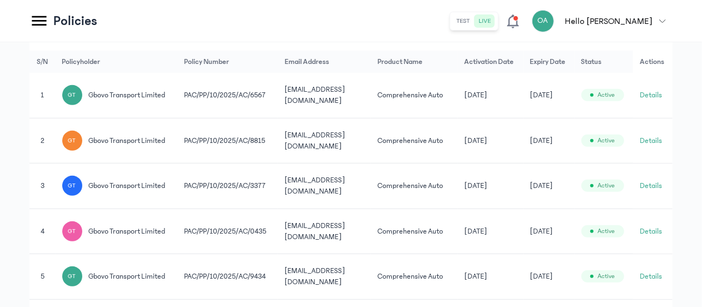
scroll to position [245, 0]
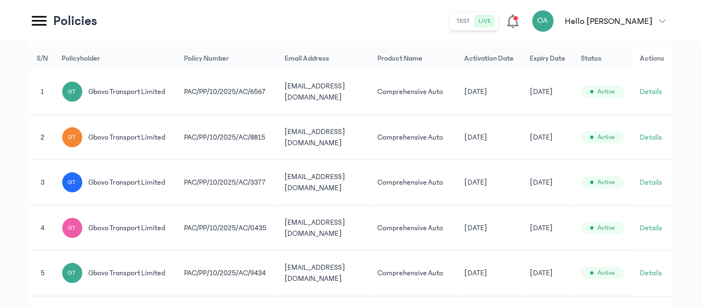
click at [656, 225] on button "Details" at bounding box center [651, 227] width 22 height 11
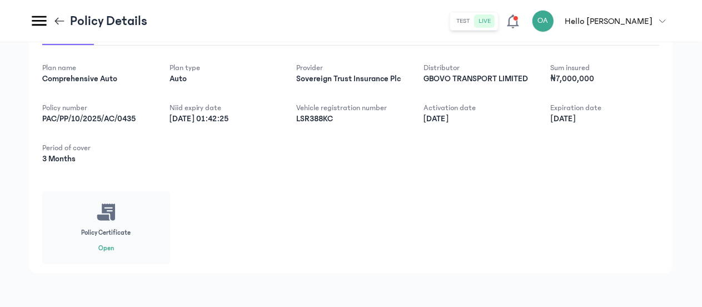
scroll to position [219, 0]
click at [106, 246] on button "Open" at bounding box center [106, 247] width 16 height 9
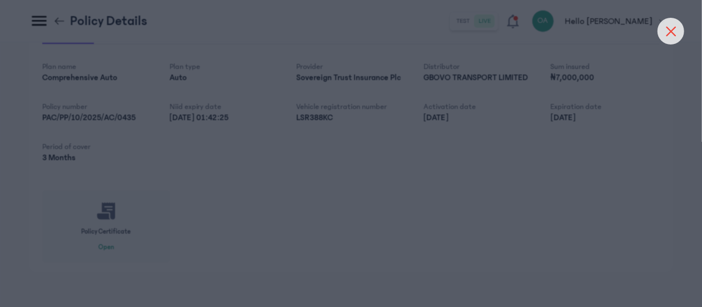
click at [674, 32] on icon at bounding box center [671, 31] width 9 height 9
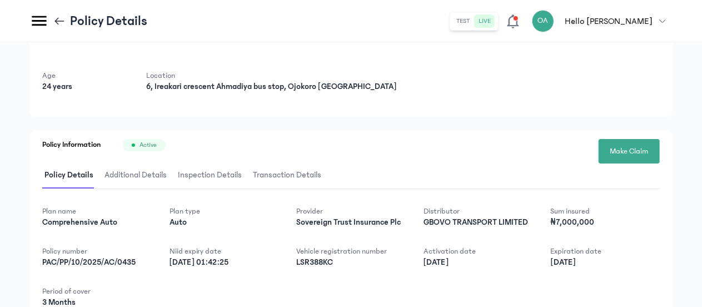
scroll to position [70, 0]
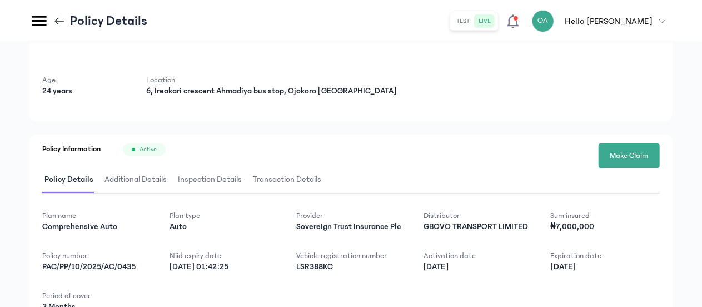
drag, startPoint x: 683, startPoint y: 42, endPoint x: 641, endPoint y: 72, distance: 50.6
click at [641, 72] on div "Policy Owner details First name [PERSON_NAME] Last name Transport Limited Email…" at bounding box center [351, 214] width 702 height 484
click at [639, 153] on span "Make Claim" at bounding box center [629, 156] width 38 height 12
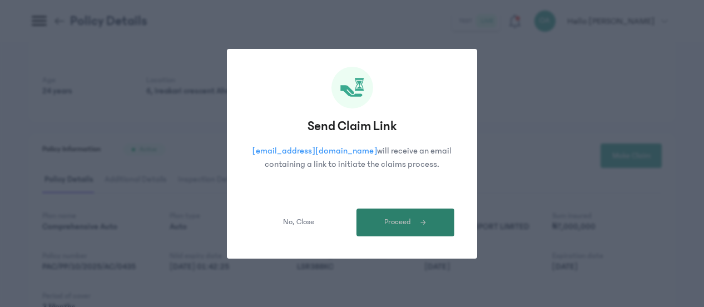
click at [412, 223] on span "submit" at bounding box center [419, 222] width 16 height 10
